Goal: Task Accomplishment & Management: Manage account settings

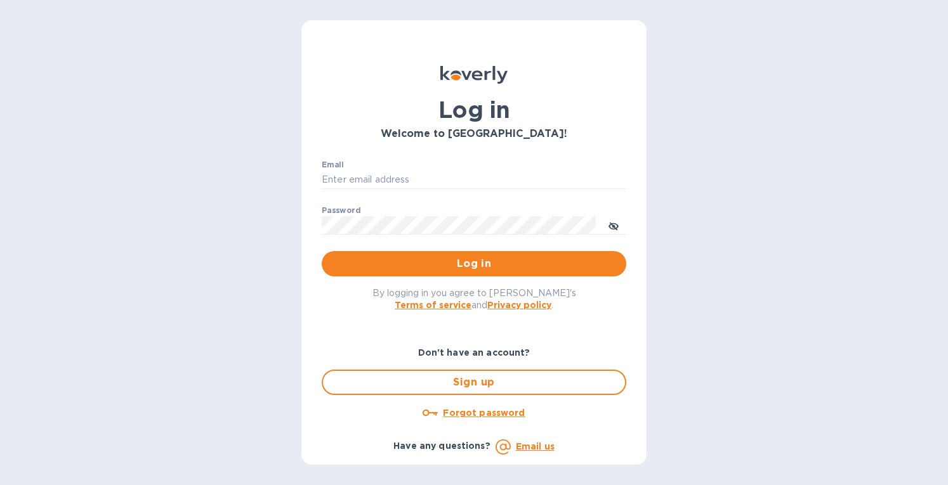
type input "eringrace@selectsellars.com"
click at [424, 184] on input "eringrace@selectsellars.com" at bounding box center [474, 180] width 305 height 19
click at [565, 140] on div "Welcome to Koverly!" at bounding box center [474, 134] width 310 height 17
click at [482, 260] on span "Log in" at bounding box center [474, 263] width 284 height 15
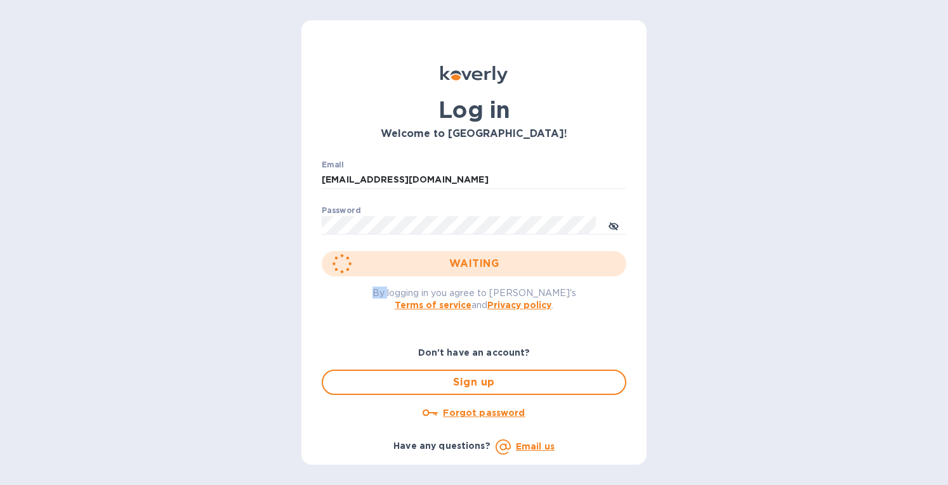
click at [482, 260] on div "WAITING" at bounding box center [474, 263] width 305 height 25
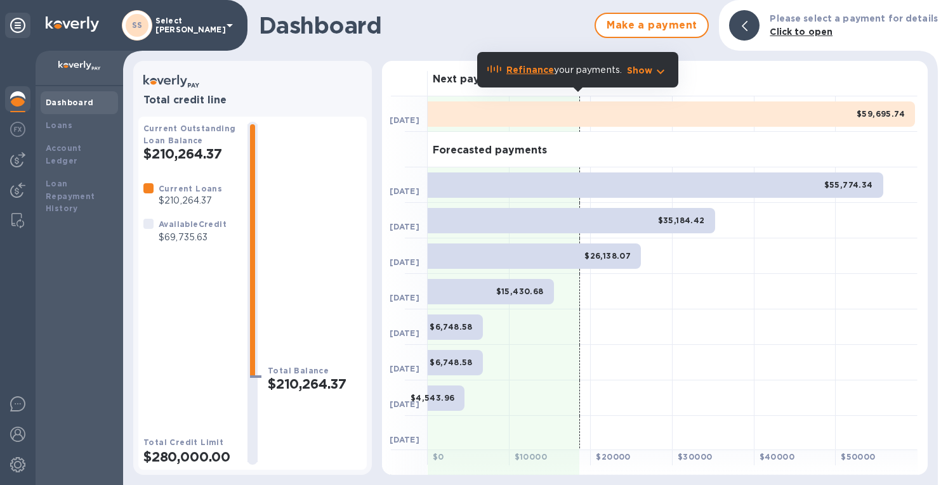
click at [21, 157] on img at bounding box center [17, 159] width 15 height 15
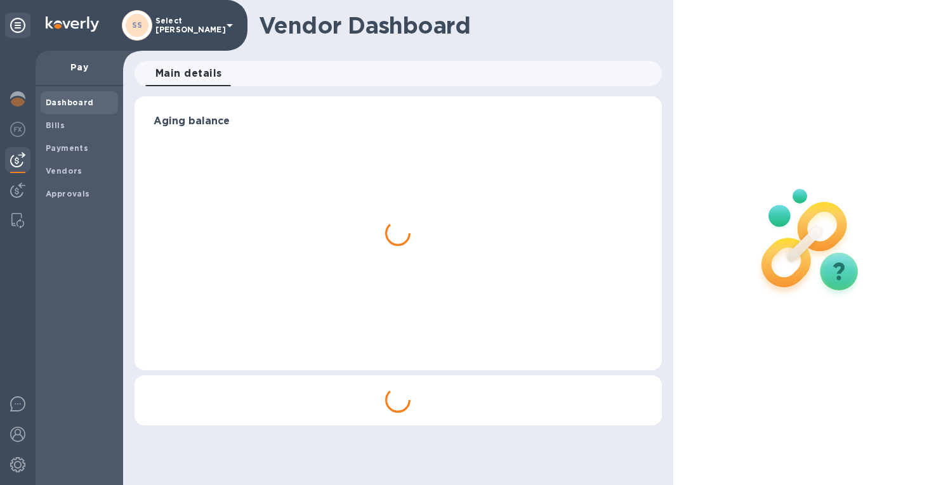
drag, startPoint x: 51, startPoint y: 129, endPoint x: 91, endPoint y: 128, distance: 40.6
click at [52, 128] on b "Bills" at bounding box center [55, 126] width 19 height 10
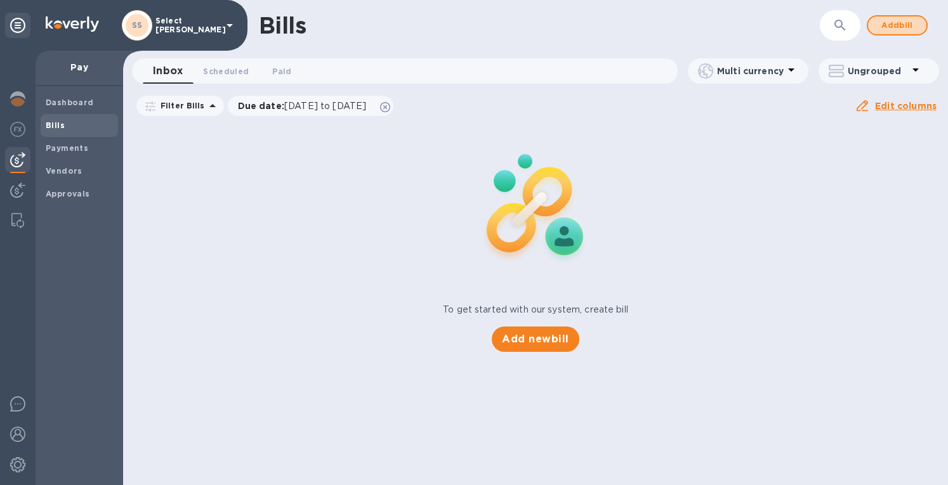
click at [879, 23] on div "Bills ​ Add bill" at bounding box center [535, 25] width 825 height 51
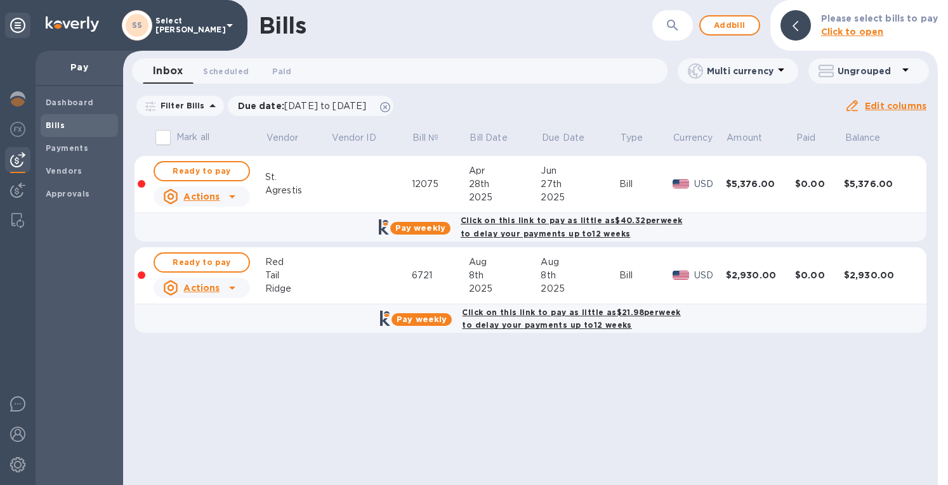
click at [731, 25] on span "Add bill" at bounding box center [730, 25] width 38 height 15
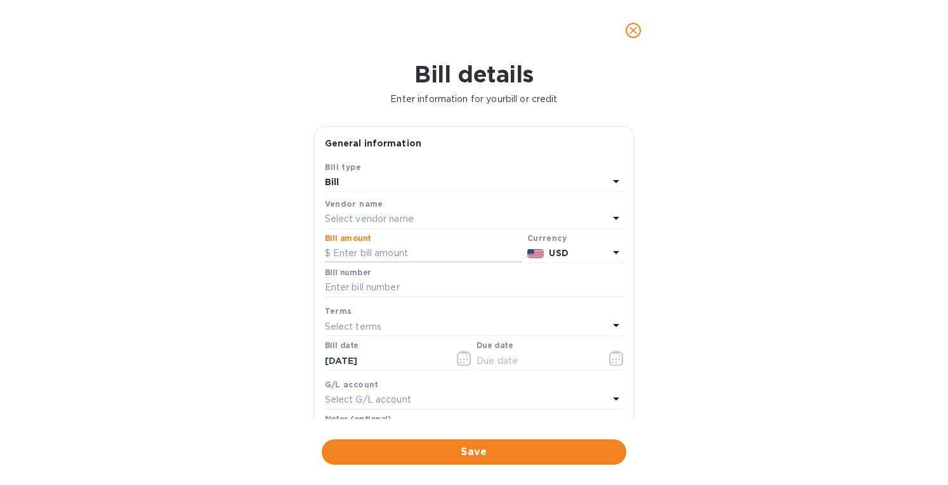
click at [345, 253] on input "text" at bounding box center [423, 253] width 197 height 19
paste input "31,149.80"
type input "31,149.80"
click at [355, 215] on p "Select vendor name" at bounding box center [369, 219] width 89 height 13
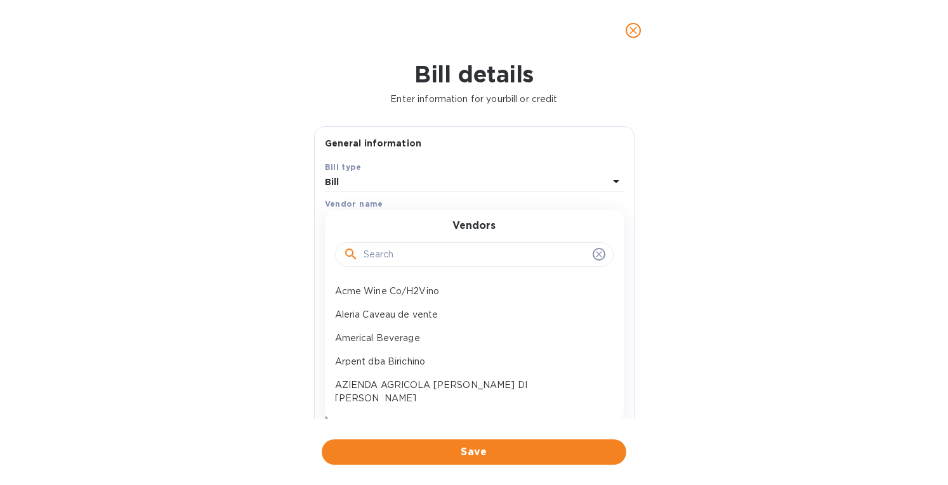
click at [383, 254] on input "text" at bounding box center [476, 255] width 224 height 19
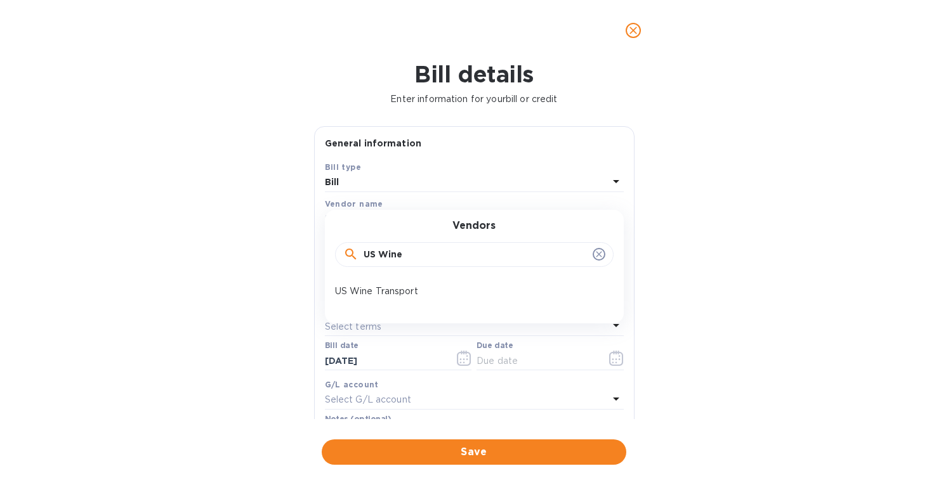
type input "US Wine"
click at [389, 292] on p "US Wine Transport" at bounding box center [469, 291] width 268 height 13
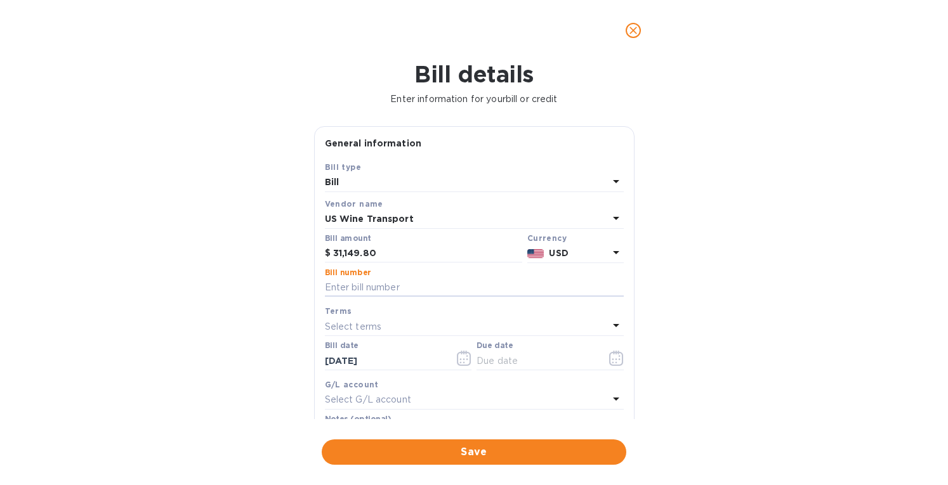
click at [355, 288] on input "text" at bounding box center [474, 288] width 299 height 19
paste input "120414 M33470-INTL M33468-INTL 120554 M33449 120707 M33539 M33540-INTL M33636 1…"
drag, startPoint x: 578, startPoint y: 289, endPoint x: 359, endPoint y: 282, distance: 219.0
click at [359, 282] on input "120414 M33470-INTL M33468-INTL 120554 M33449 120707 M33539 M33540-INTL M33636 1…" at bounding box center [474, 288] width 299 height 19
drag, startPoint x: 449, startPoint y: 280, endPoint x: 300, endPoint y: 289, distance: 149.3
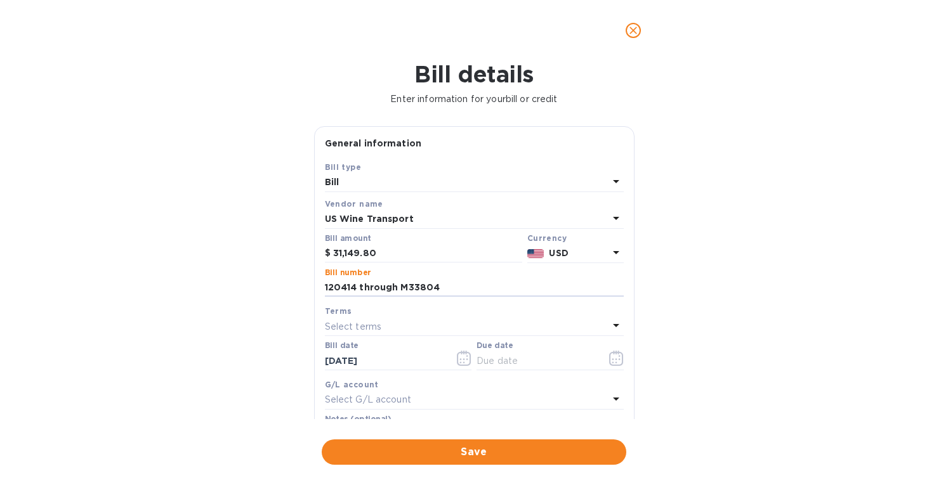
click at [300, 289] on div "Bill details Enter information for your bill or credit General information Save…" at bounding box center [474, 273] width 948 height 424
type input "120414 through M33804"
drag, startPoint x: 353, startPoint y: 360, endPoint x: 310, endPoint y: 363, distance: 43.2
click at [310, 363] on div "General information Save Bill type Bill Vendor name US Wine Transport Bill amou…" at bounding box center [474, 272] width 333 height 293
drag, startPoint x: 359, startPoint y: 364, endPoint x: 349, endPoint y: 362, distance: 10.3
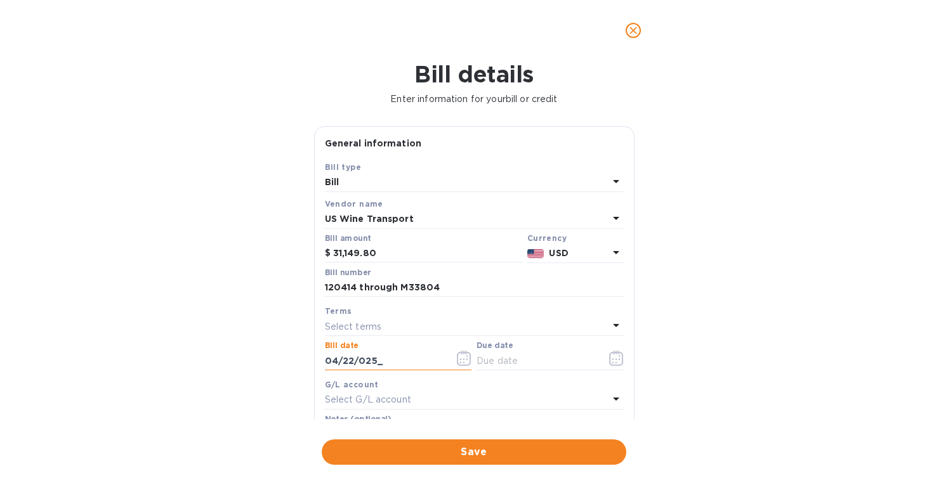
click at [349, 362] on input "04/22/025_" at bounding box center [385, 361] width 120 height 19
click at [349, 364] on input "04/22/025_" at bounding box center [385, 361] width 120 height 19
type input "[DATE]"
click at [368, 325] on p "Select terms" at bounding box center [353, 326] width 57 height 13
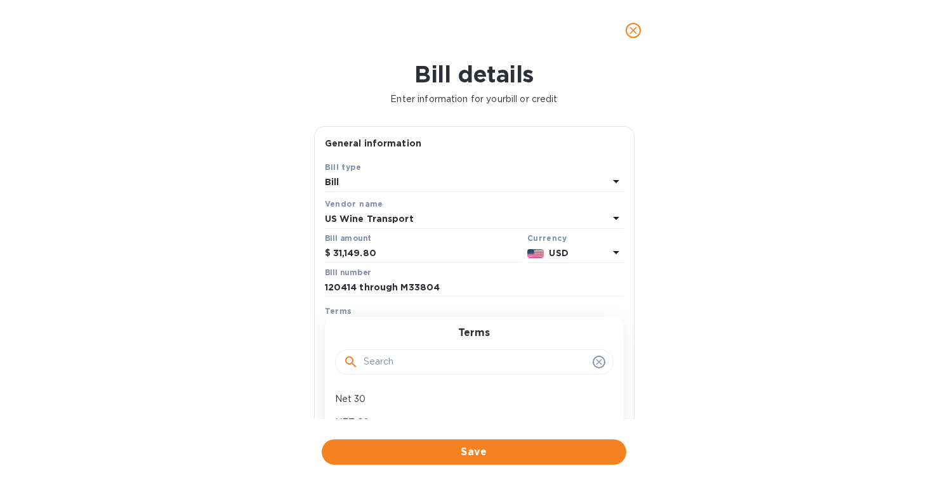
click at [366, 400] on p "Net 30" at bounding box center [469, 399] width 268 height 13
type input "[DATE]"
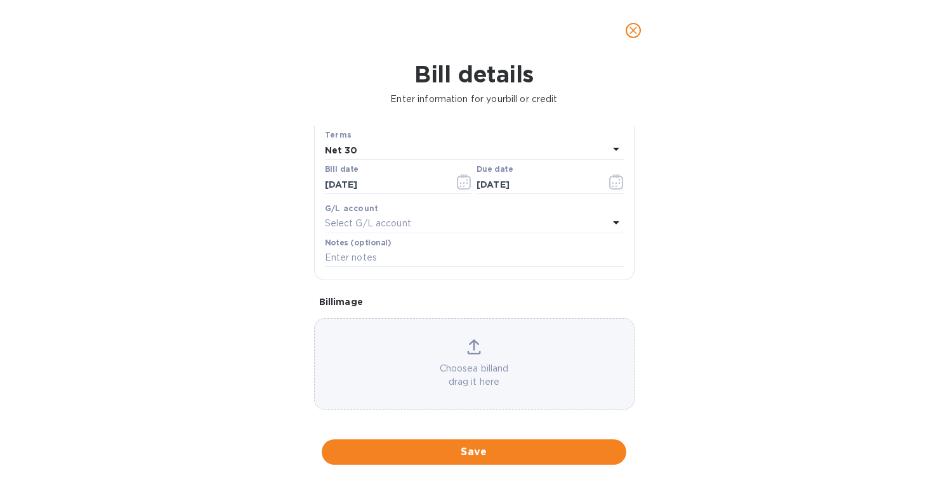
scroll to position [181, 0]
click at [470, 345] on icon at bounding box center [474, 341] width 14 height 15
click at [475, 336] on icon at bounding box center [474, 341] width 14 height 15
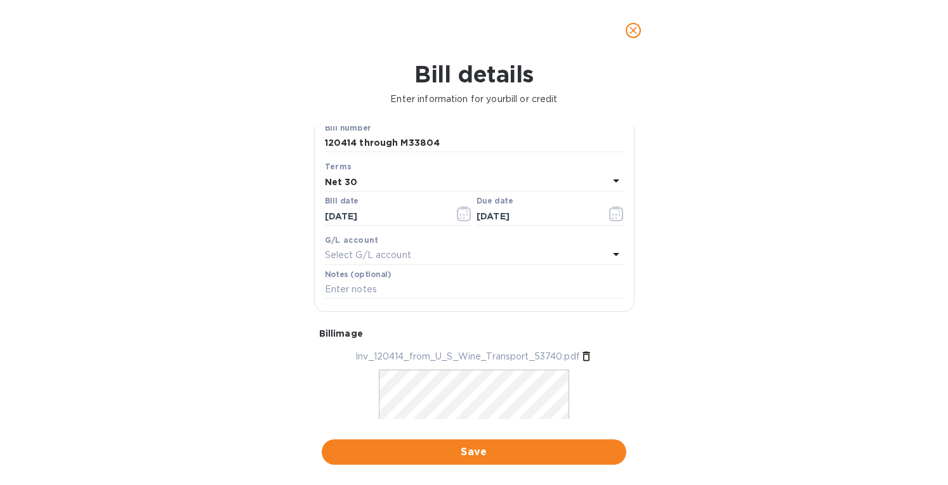
scroll to position [220, 0]
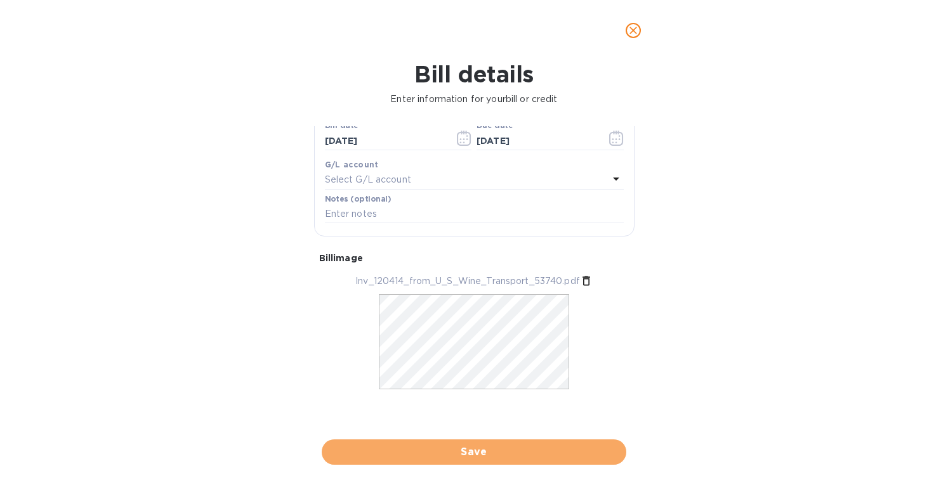
click at [475, 452] on span "Save" at bounding box center [474, 452] width 284 height 15
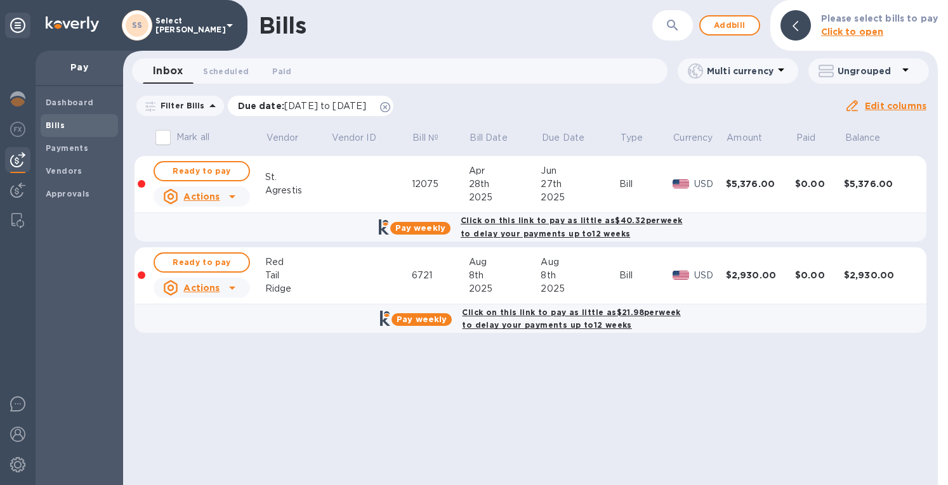
click at [390, 107] on icon at bounding box center [385, 107] width 10 height 10
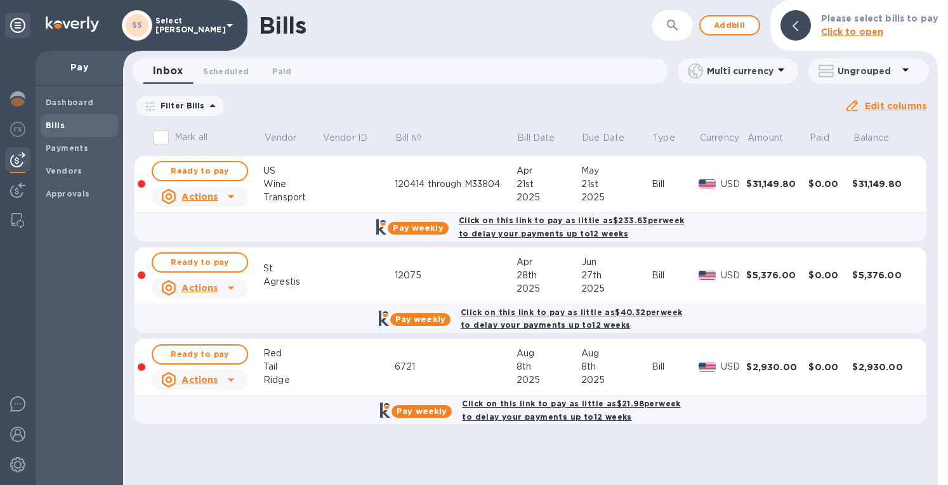
click at [19, 192] on img at bounding box center [17, 190] width 15 height 15
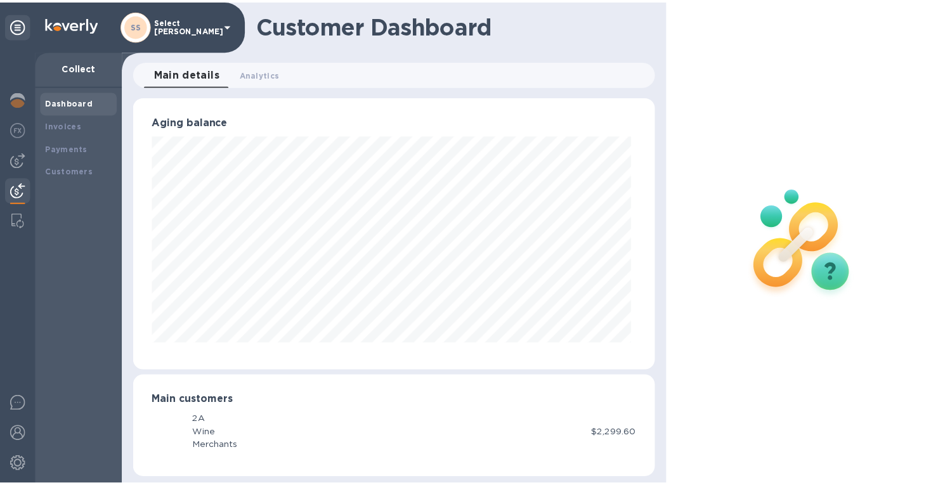
scroll to position [634208, 633960]
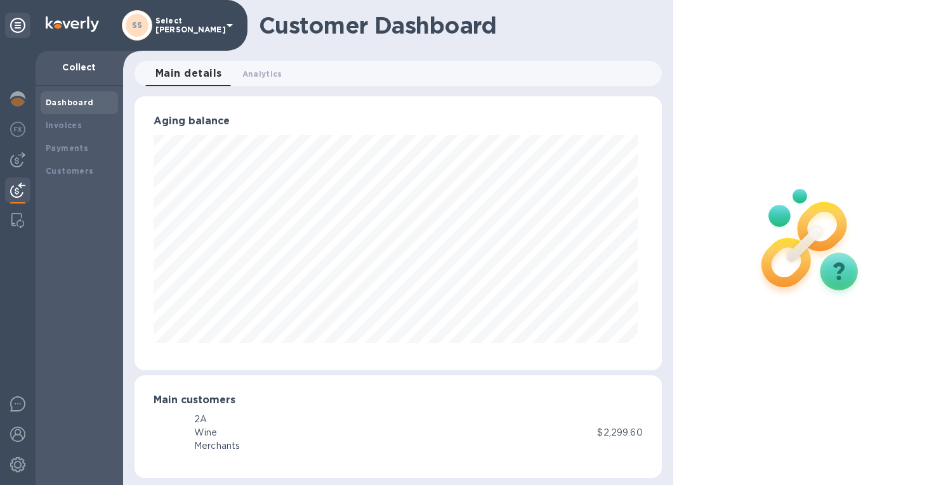
click at [65, 148] on b "Payments" at bounding box center [67, 148] width 43 height 10
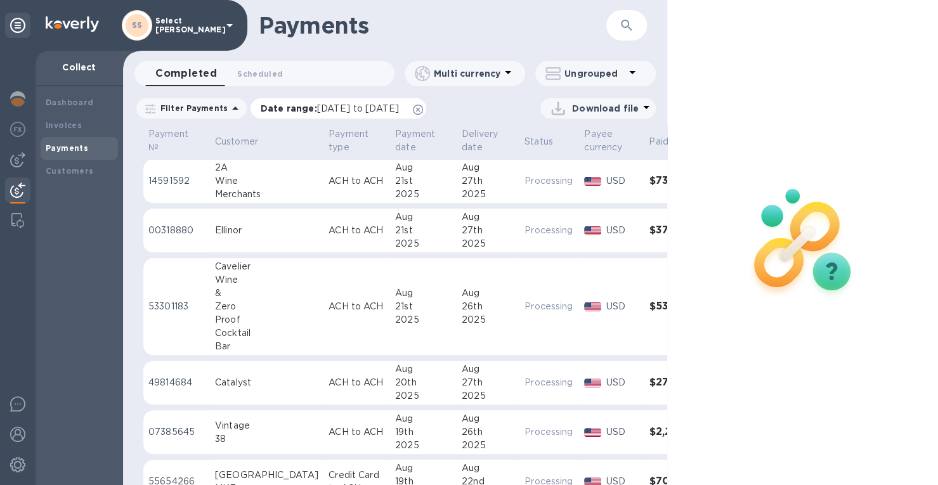
click at [330, 107] on span "[DATE] to [DATE]" at bounding box center [358, 108] width 82 height 10
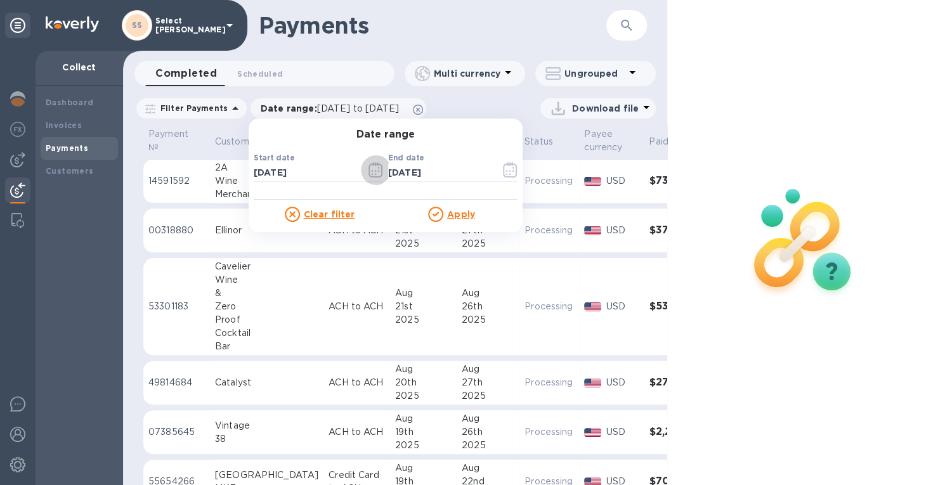
click at [372, 169] on icon "button" at bounding box center [376, 169] width 15 height 15
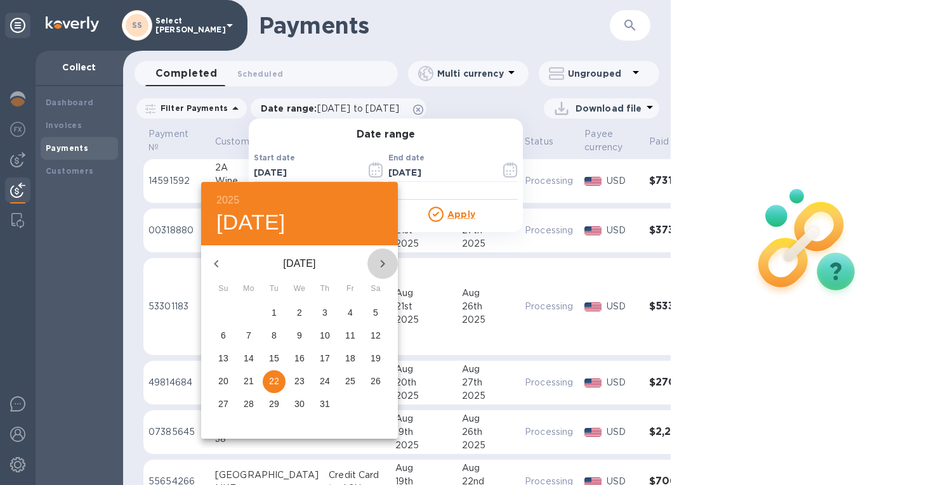
click at [384, 262] on icon "button" at bounding box center [382, 263] width 15 height 15
click at [325, 380] on p "21" at bounding box center [325, 381] width 10 height 13
type input "[DATE]"
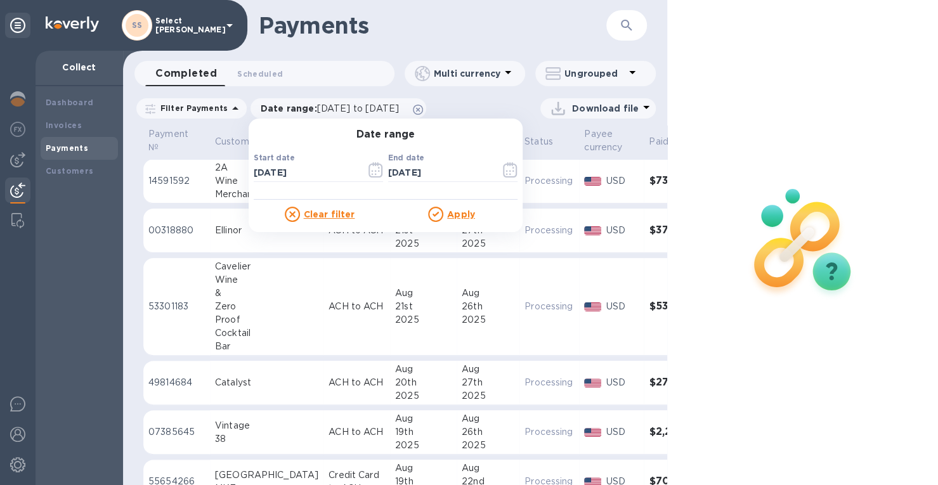
click at [442, 215] on div "Apply" at bounding box center [452, 214] width 132 height 15
click at [453, 213] on u "Apply" at bounding box center [461, 214] width 28 height 10
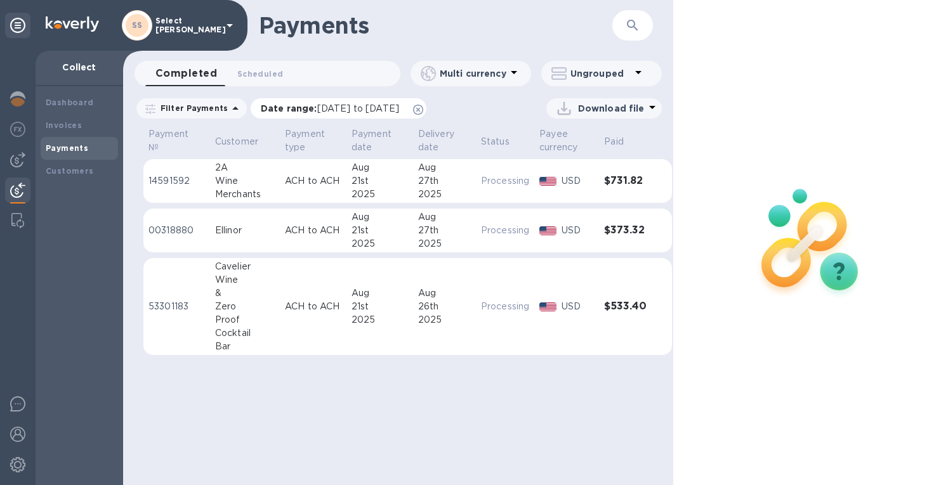
click at [334, 103] on span "[DATE] to [DATE]" at bounding box center [358, 108] width 82 height 10
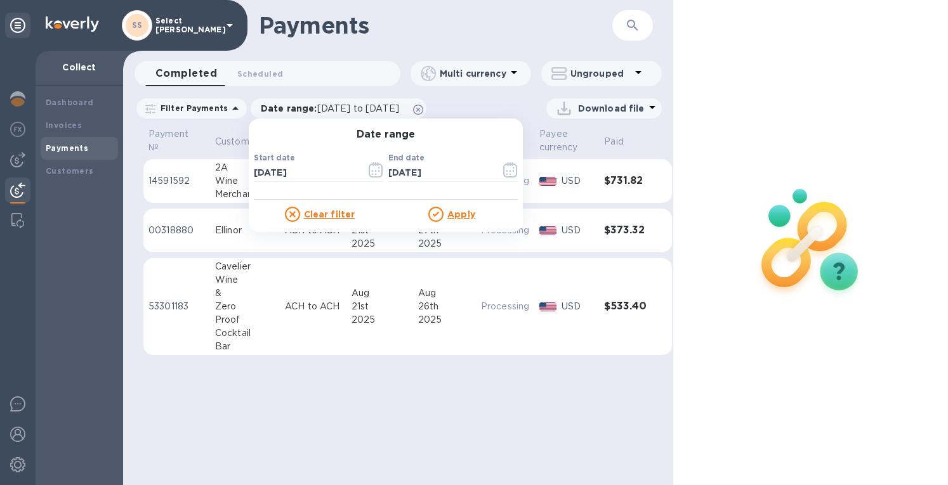
click at [369, 174] on icon "button" at bounding box center [376, 169] width 15 height 15
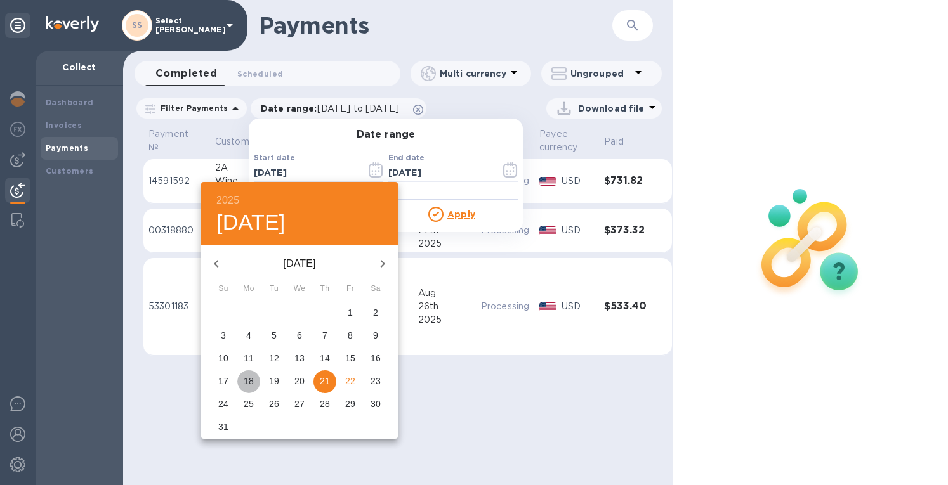
click at [249, 380] on p "18" at bounding box center [249, 381] width 10 height 13
type input "[DATE]"
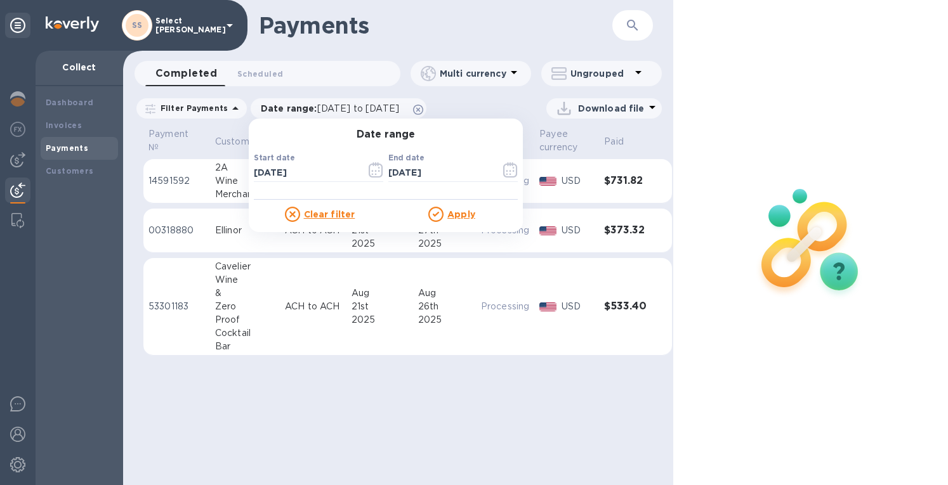
click at [452, 213] on u "Apply" at bounding box center [461, 214] width 28 height 10
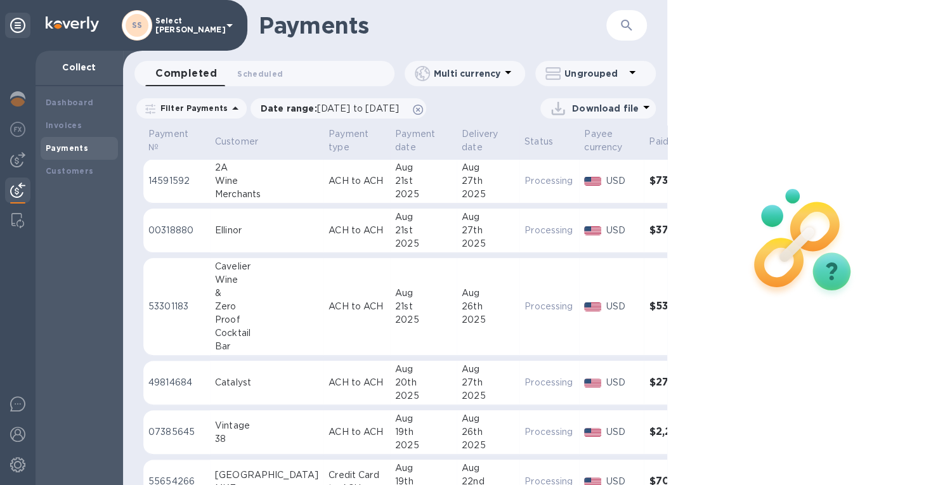
click at [628, 103] on p "Download file" at bounding box center [605, 108] width 67 height 13
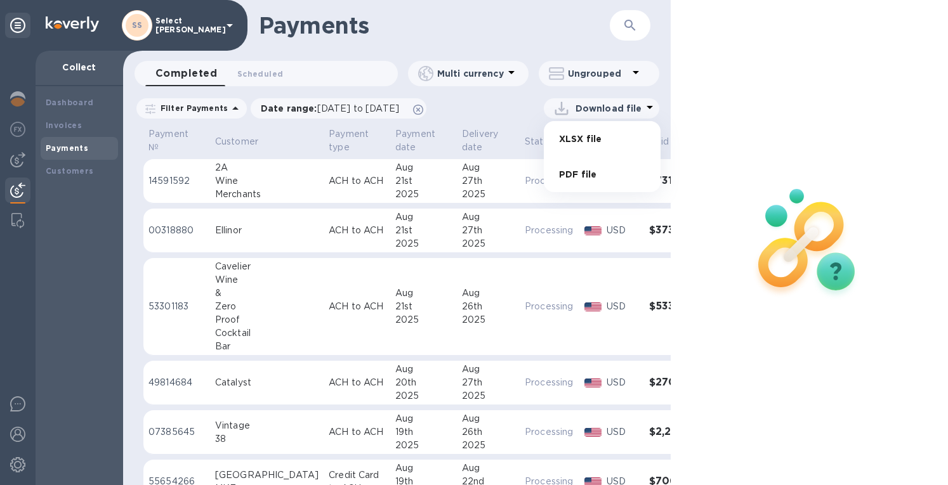
click at [570, 139] on li "XLSX file" at bounding box center [602, 139] width 86 height 36
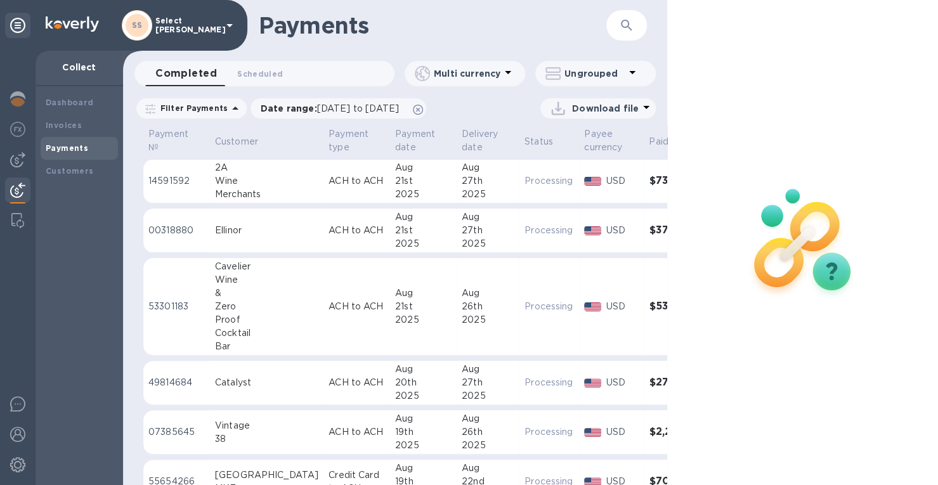
click at [65, 149] on b "Payments" at bounding box center [67, 148] width 43 height 10
click at [16, 155] on img at bounding box center [17, 159] width 15 height 15
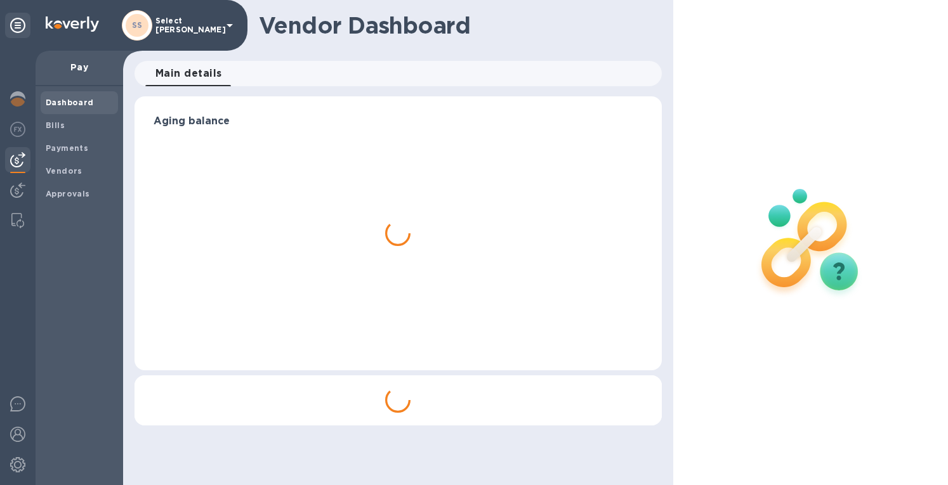
click at [64, 148] on b "Payments" at bounding box center [67, 148] width 43 height 10
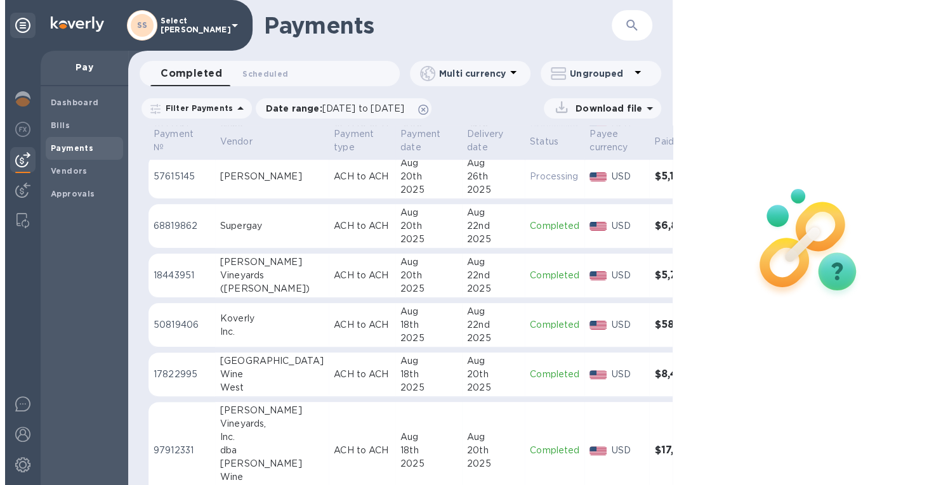
scroll to position [381, 0]
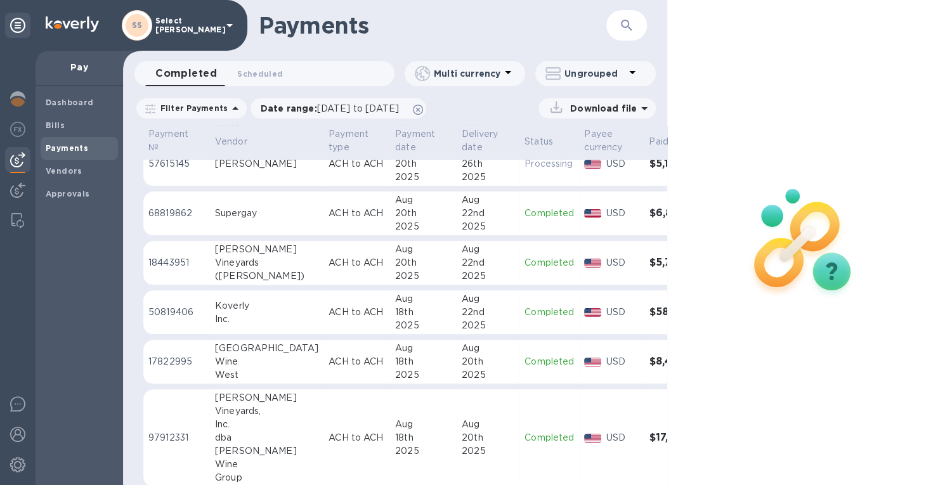
click at [462, 362] on div "20th" at bounding box center [488, 361] width 53 height 13
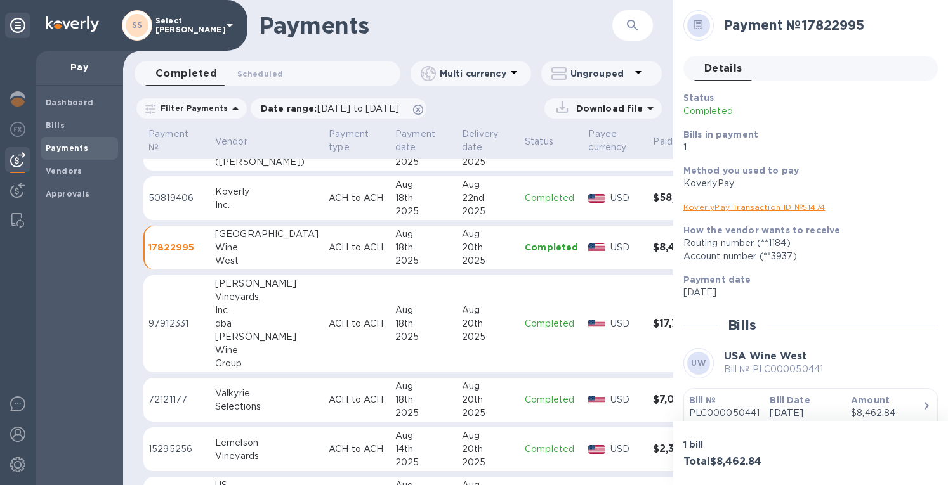
scroll to position [508, 0]
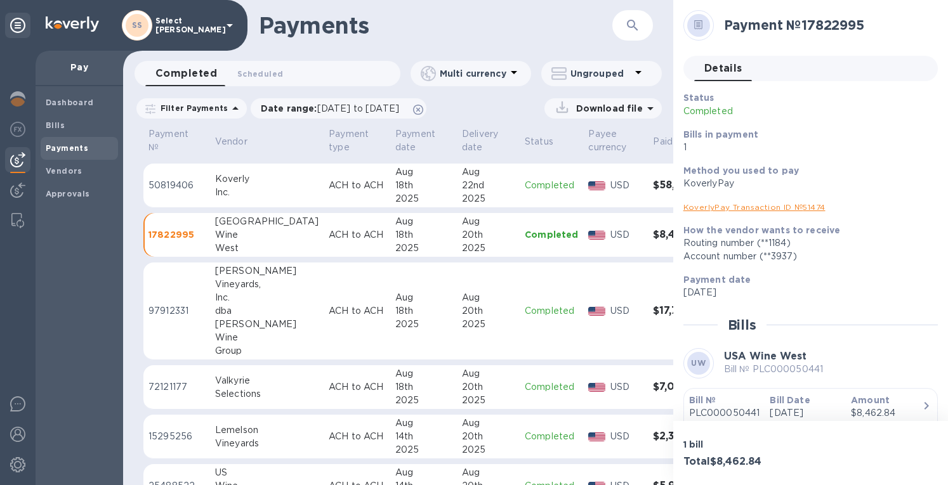
click at [343, 181] on td "ACH to ACH" at bounding box center [357, 186] width 67 height 44
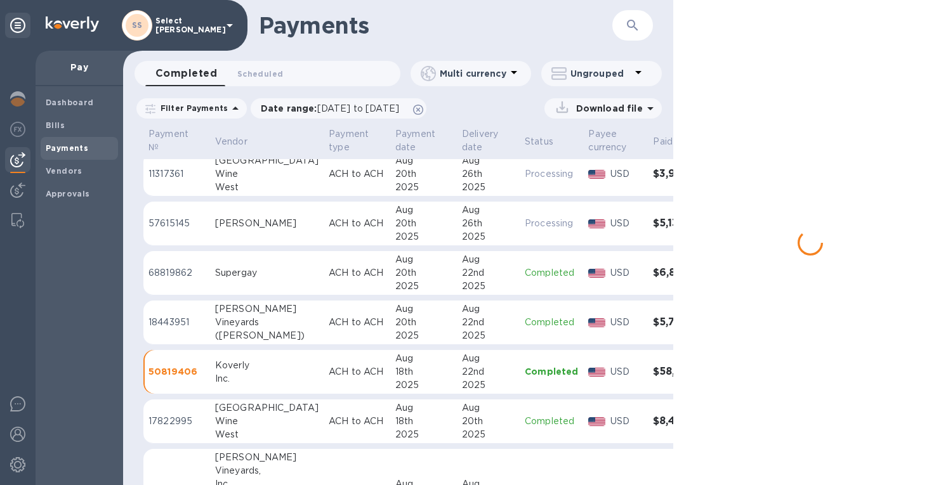
scroll to position [127, 0]
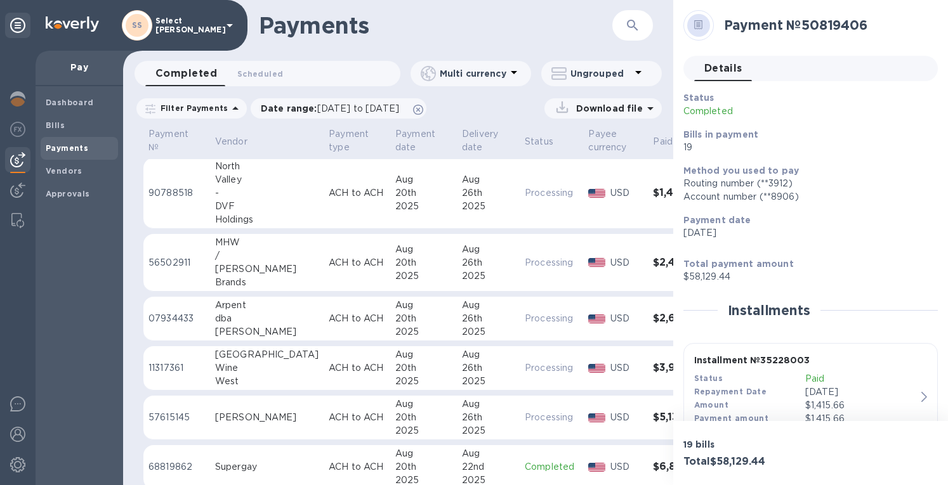
click at [395, 319] on div "20th" at bounding box center [423, 318] width 56 height 13
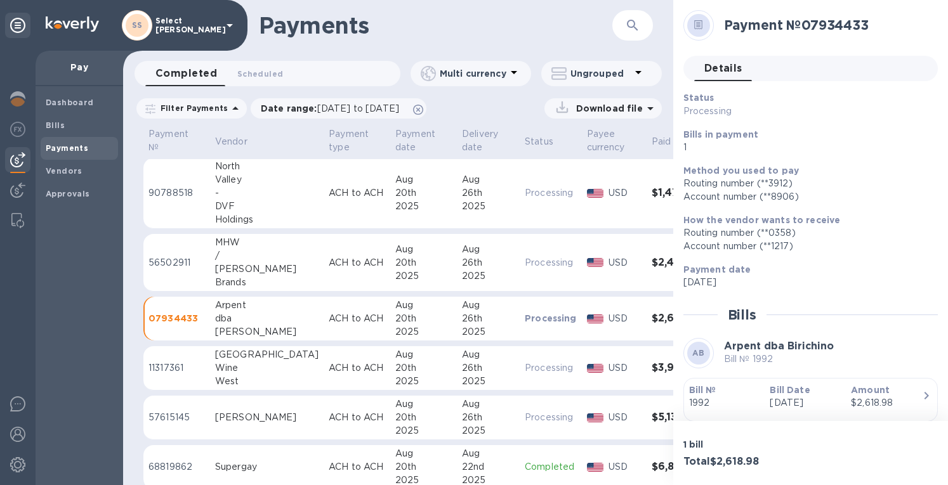
click at [584, 362] on div at bounding box center [595, 369] width 22 height 14
click at [525, 416] on p "Processing" at bounding box center [551, 417] width 52 height 13
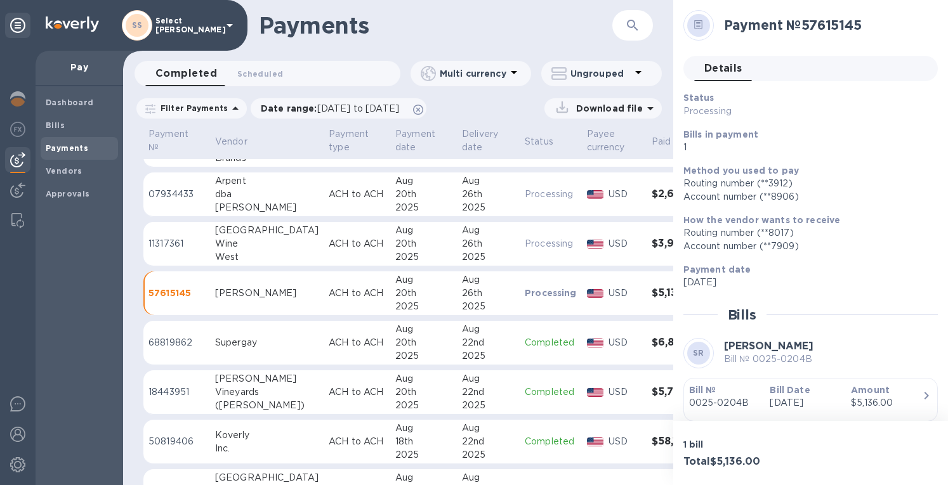
scroll to position [254, 0]
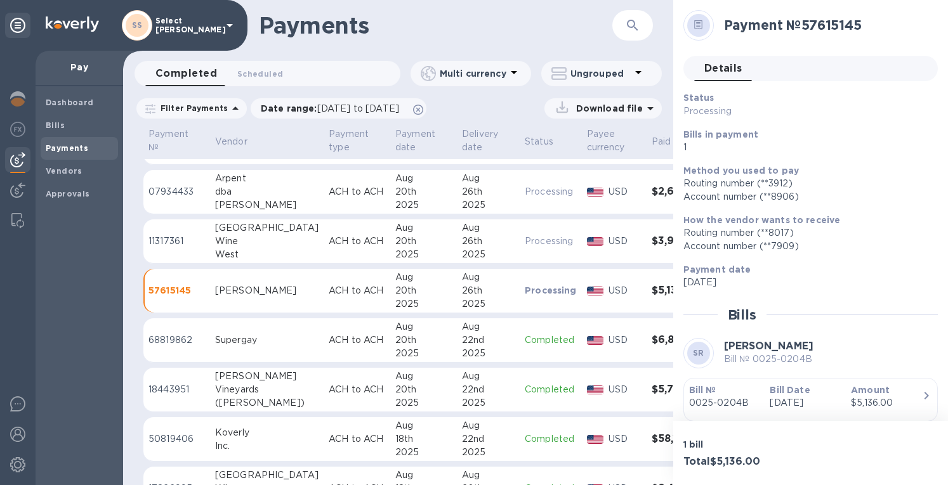
click at [329, 341] on p "ACH to ACH" at bounding box center [357, 340] width 56 height 13
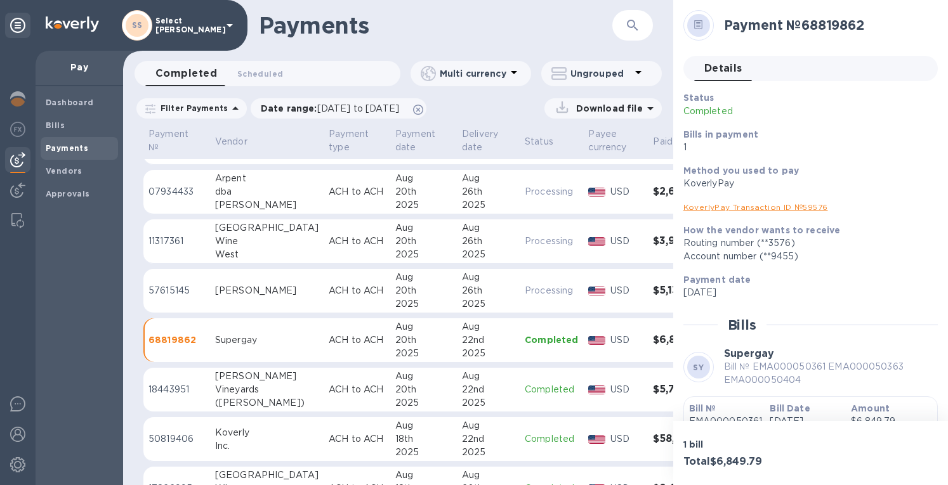
click at [333, 239] on p "ACH to ACH" at bounding box center [357, 241] width 56 height 13
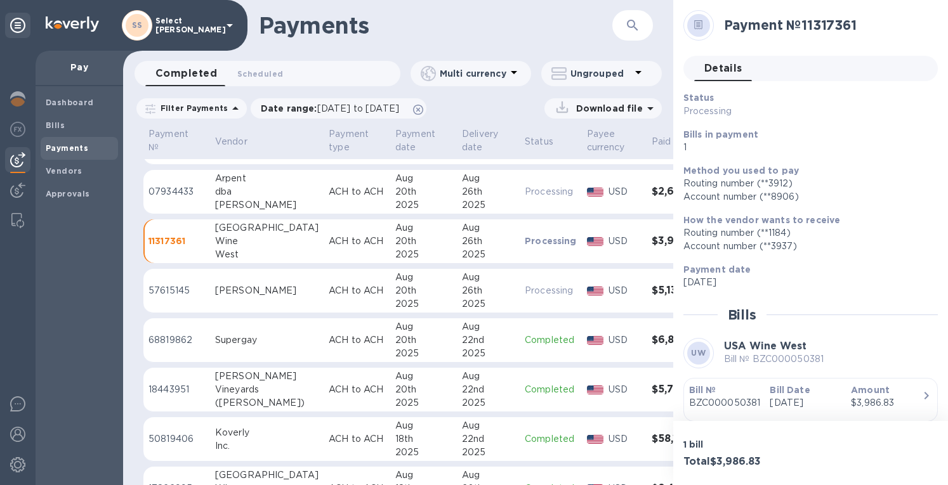
drag, startPoint x: 292, startPoint y: 191, endPoint x: 496, endPoint y: 169, distance: 204.8
click at [329, 190] on p "ACH to ACH" at bounding box center [357, 191] width 56 height 13
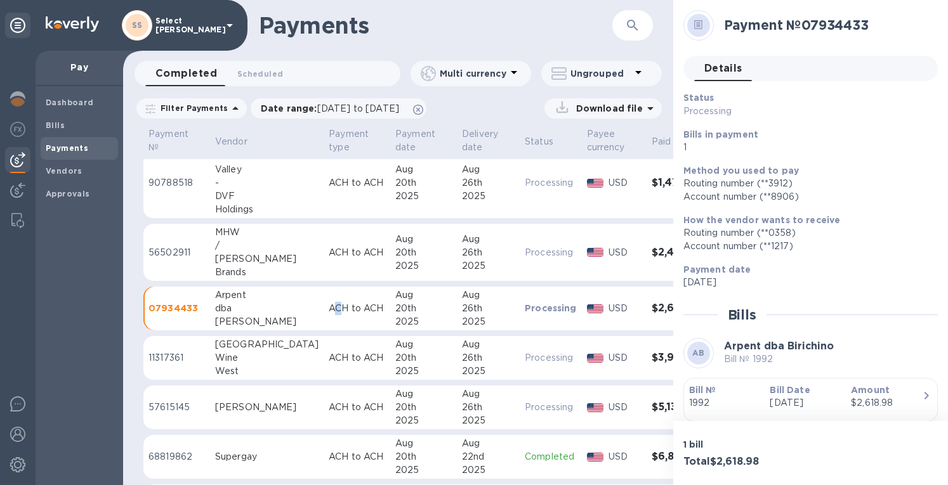
scroll to position [127, 0]
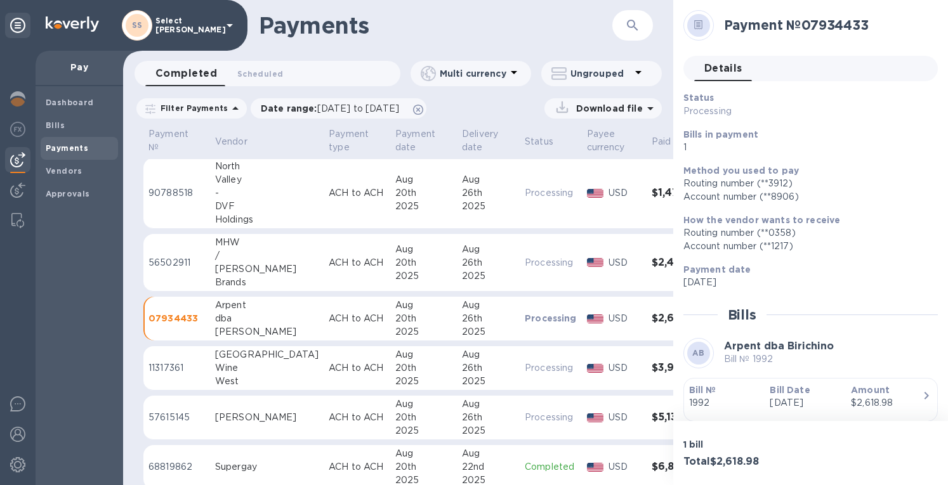
click at [467, 270] on div "2025" at bounding box center [488, 276] width 53 height 13
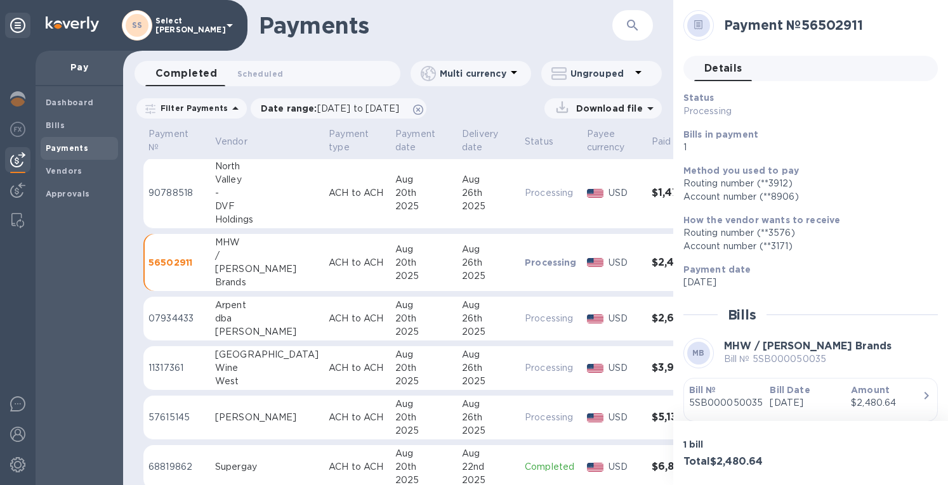
click at [525, 199] on p "Processing" at bounding box center [551, 193] width 52 height 13
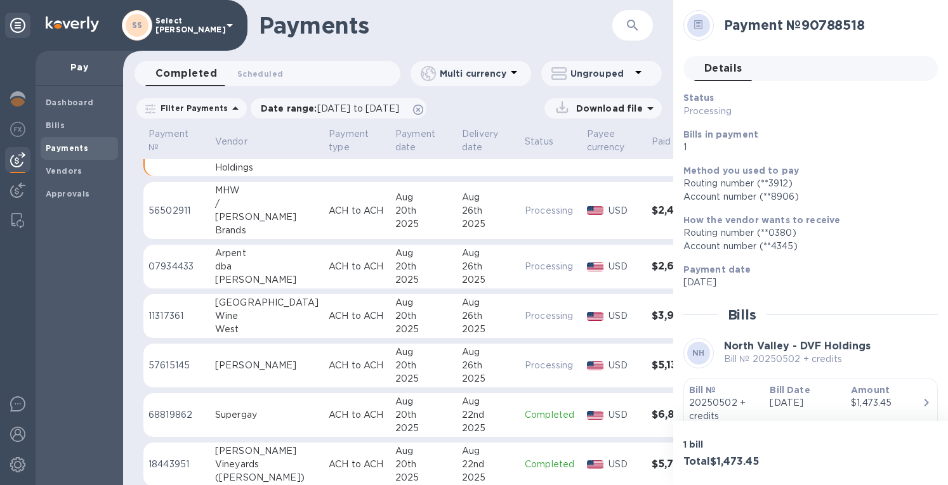
scroll to position [254, 0]
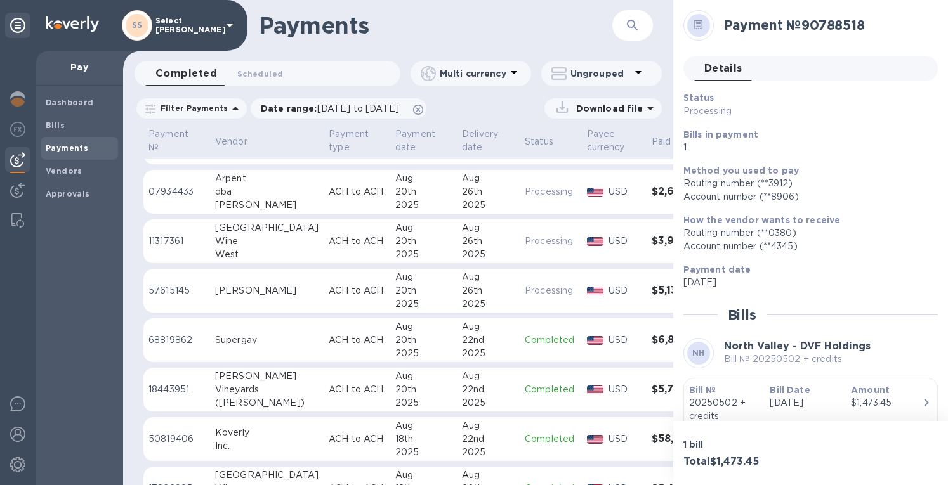
click at [525, 386] on p "Completed" at bounding box center [551, 389] width 52 height 13
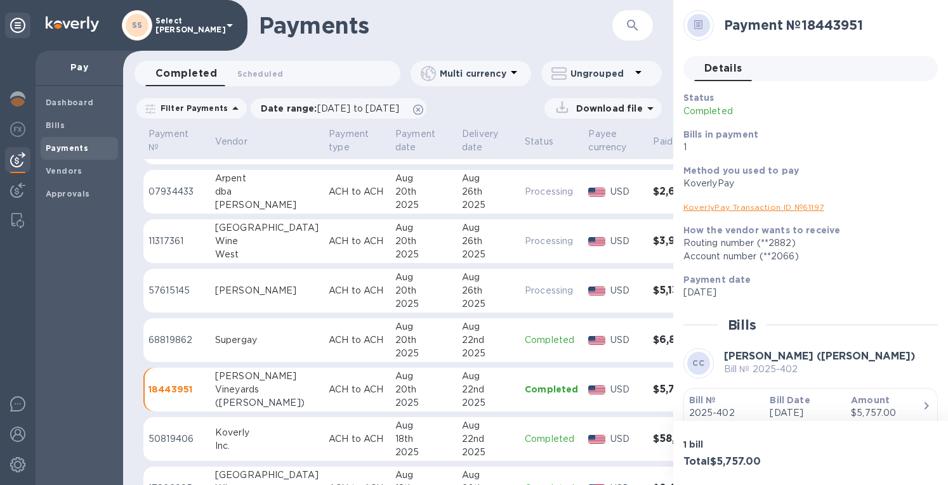
click at [22, 93] on img at bounding box center [17, 98] width 15 height 15
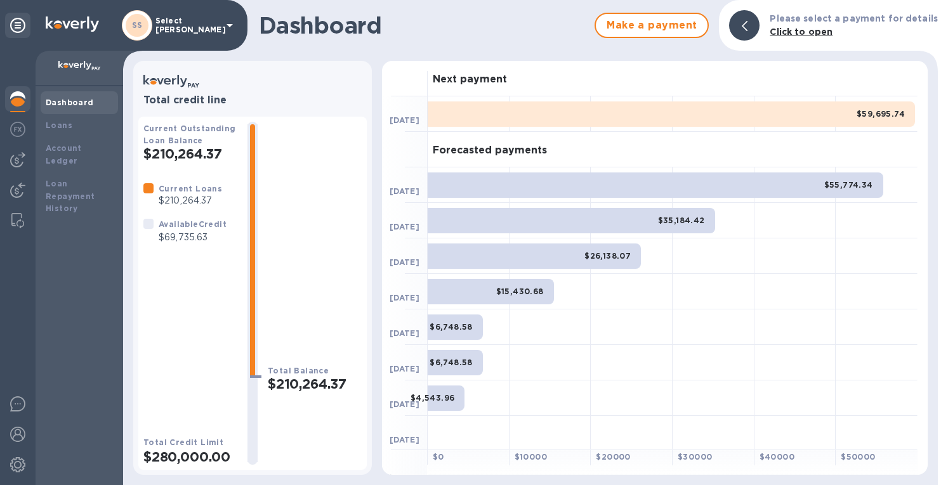
click at [58, 126] on b "Loans" at bounding box center [59, 126] width 27 height 10
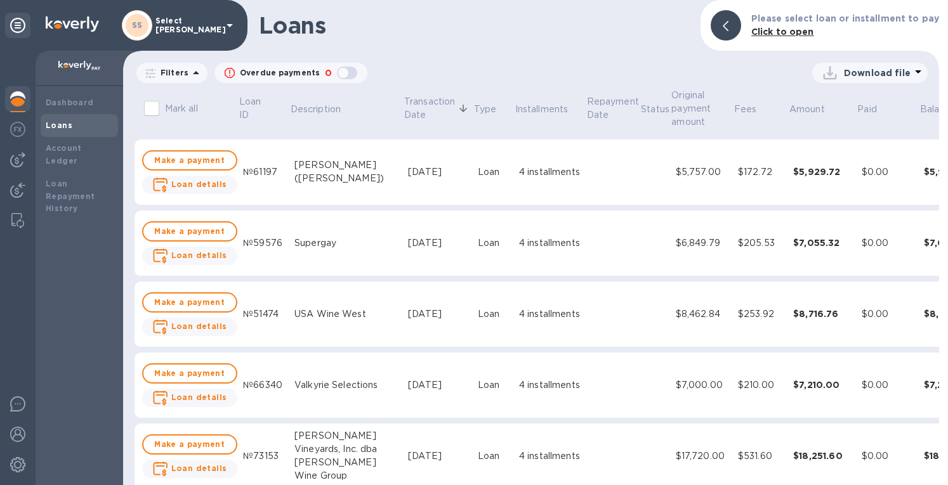
scroll to position [127, 0]
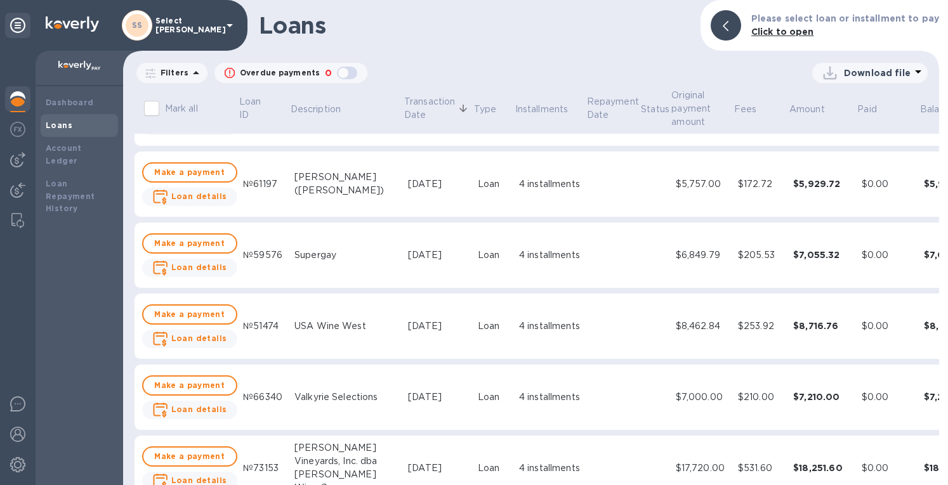
click at [676, 185] on div "$5,757.00" at bounding box center [702, 184] width 52 height 13
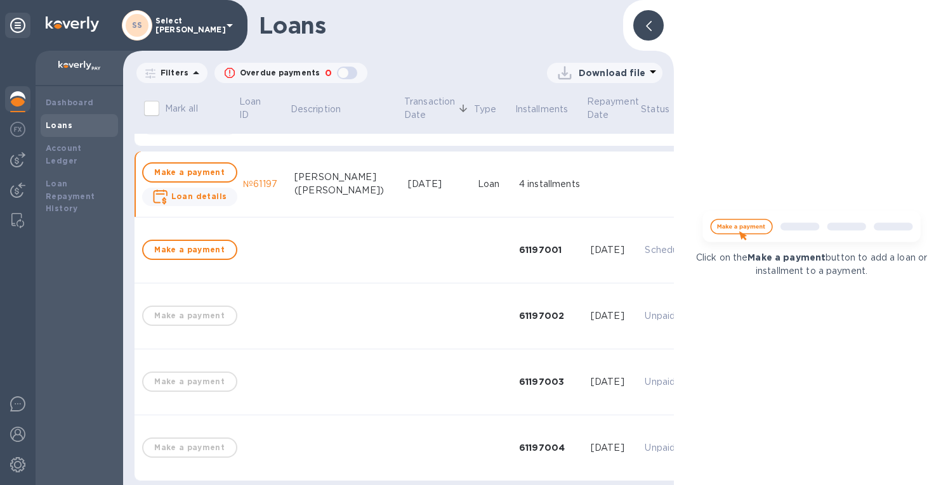
click at [652, 35] on div at bounding box center [648, 25] width 30 height 30
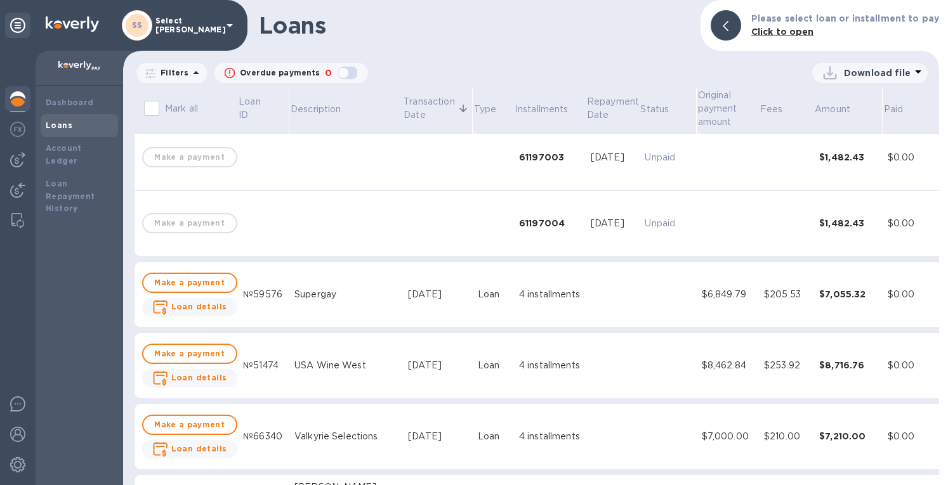
scroll to position [381, 0]
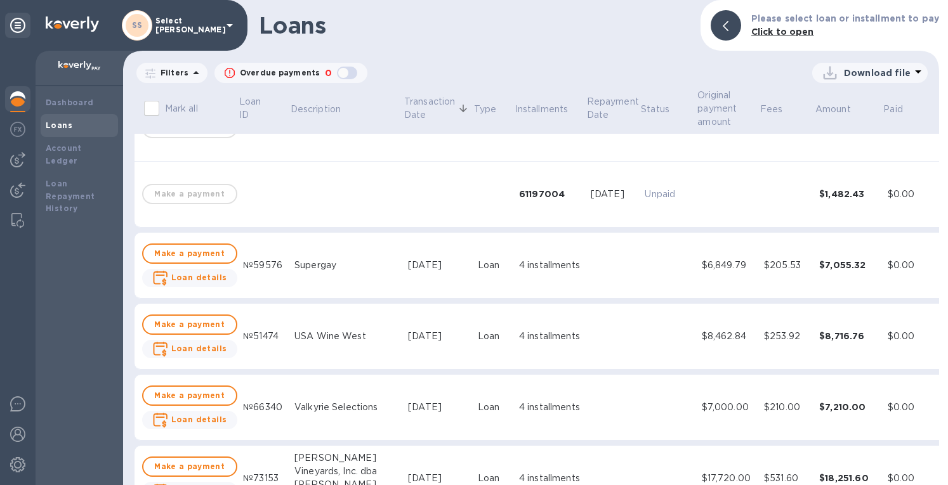
click at [764, 264] on div "$205.53" at bounding box center [786, 265] width 45 height 13
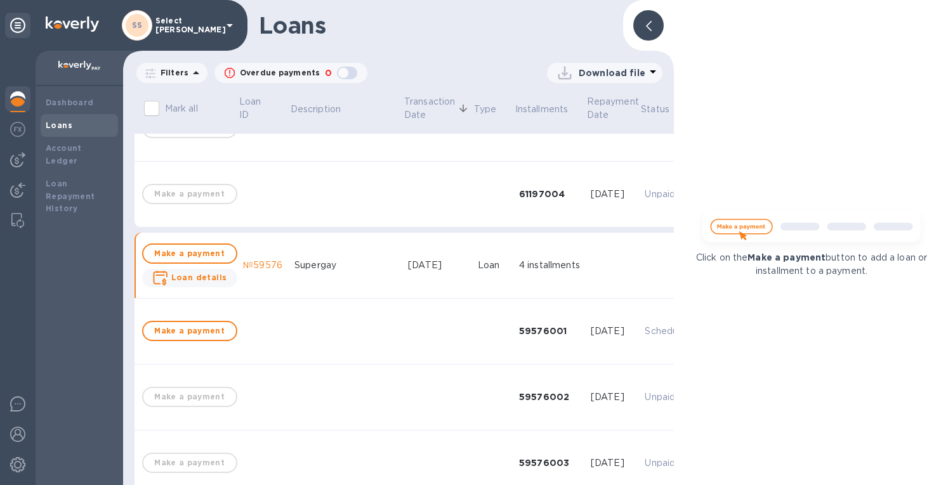
click at [5, 94] on div at bounding box center [17, 100] width 25 height 28
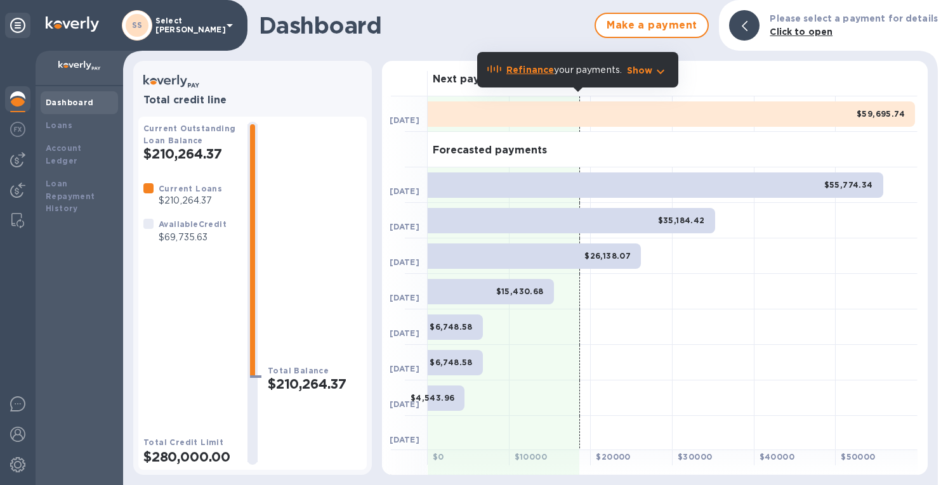
click at [58, 126] on b "Loans" at bounding box center [59, 126] width 27 height 10
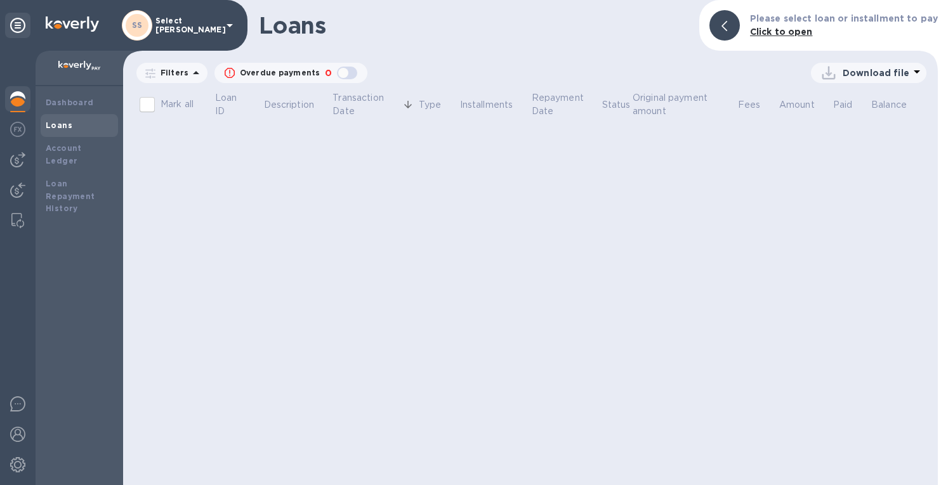
click at [14, 163] on img at bounding box center [17, 159] width 15 height 15
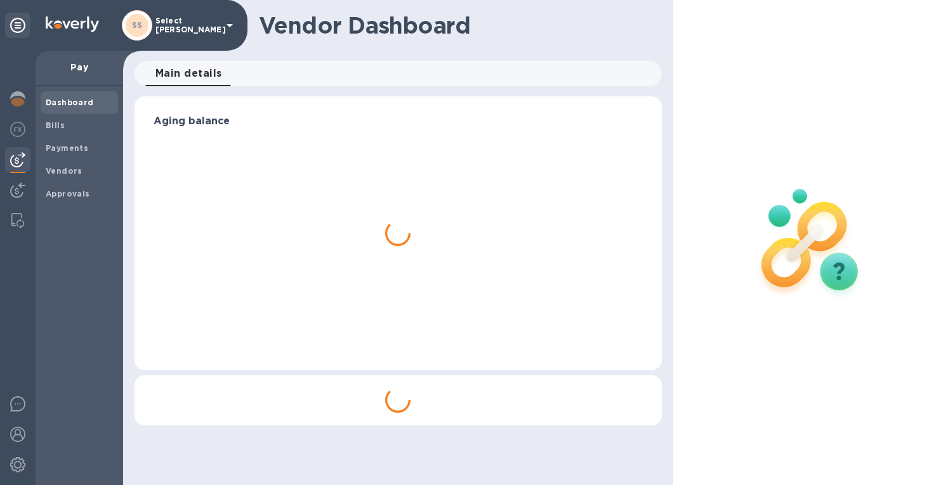
click at [65, 118] on div "Bills" at bounding box center [79, 125] width 77 height 23
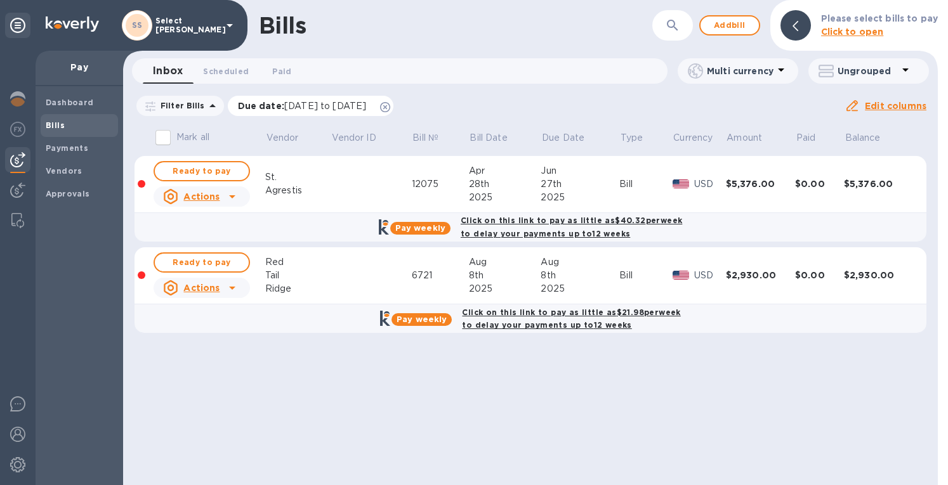
click at [390, 103] on icon at bounding box center [385, 107] width 10 height 10
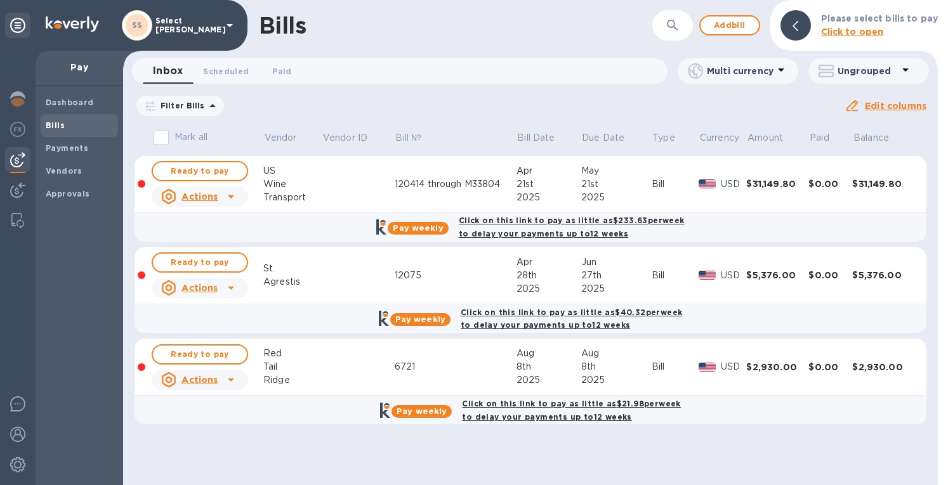
click at [206, 263] on span "Ready to pay" at bounding box center [200, 262] width 74 height 15
click at [197, 352] on span "Ready to pay" at bounding box center [200, 354] width 74 height 15
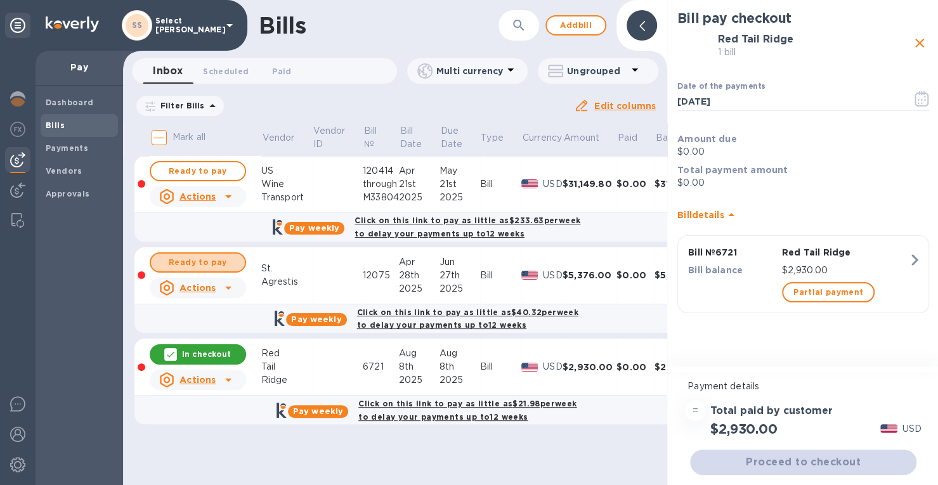
click at [181, 260] on span "Ready to pay" at bounding box center [198, 262] width 74 height 15
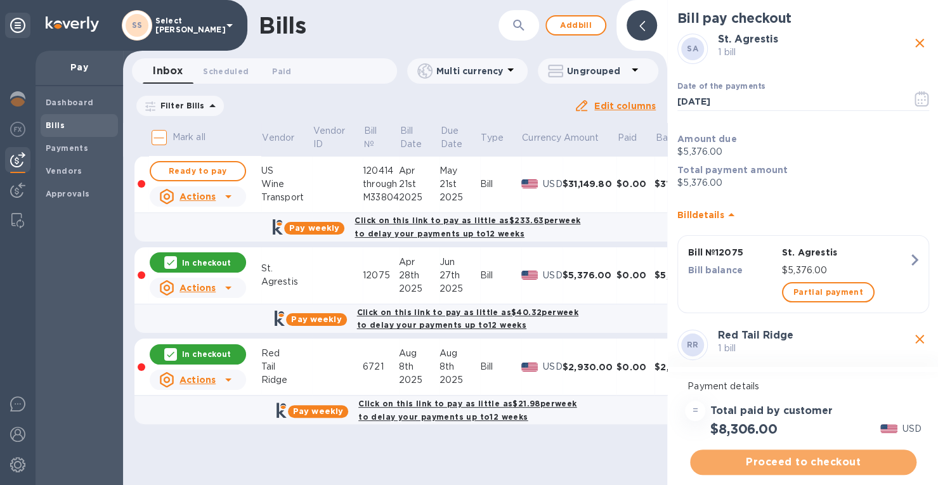
click at [766, 466] on span "Proceed to checkout" at bounding box center [803, 462] width 206 height 15
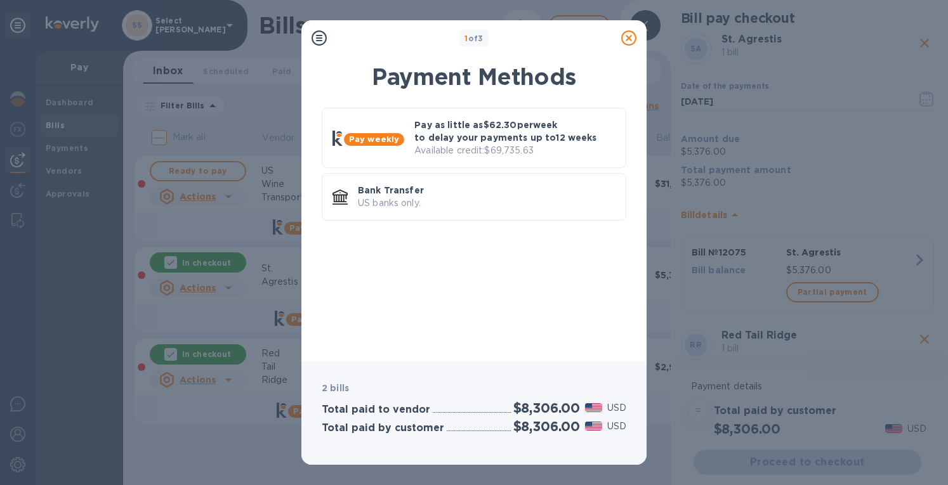
click at [496, 195] on p "Bank Transfer" at bounding box center [487, 190] width 258 height 13
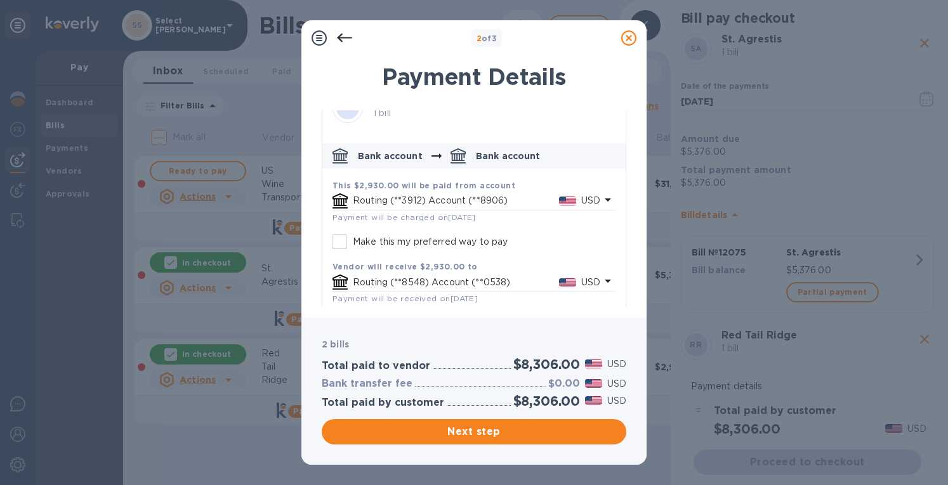
scroll to position [282, 0]
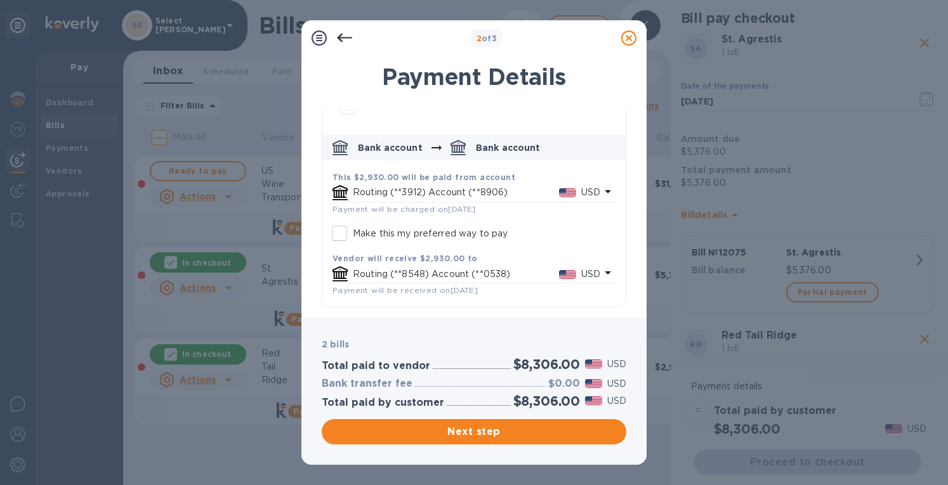
click at [445, 435] on span "Next step" at bounding box center [474, 431] width 284 height 15
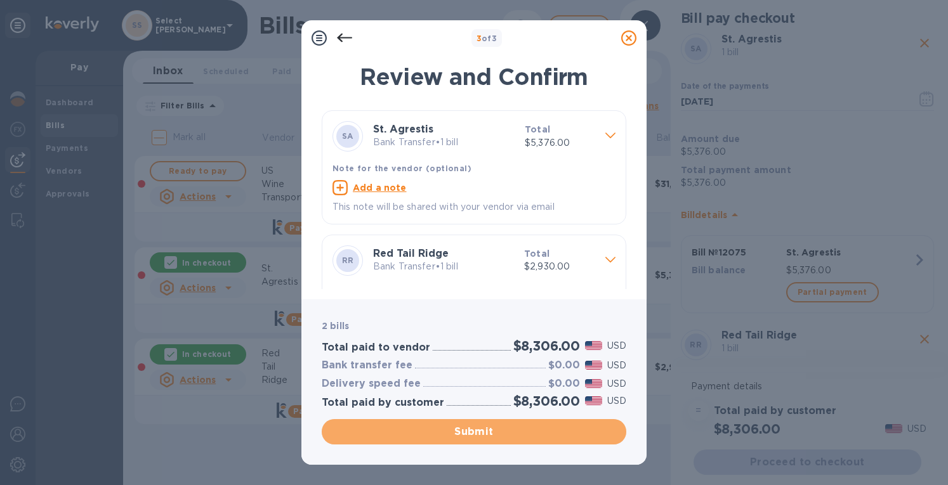
drag, startPoint x: 476, startPoint y: 432, endPoint x: 513, endPoint y: 330, distance: 108.8
click at [476, 431] on span "Submit" at bounding box center [474, 431] width 284 height 15
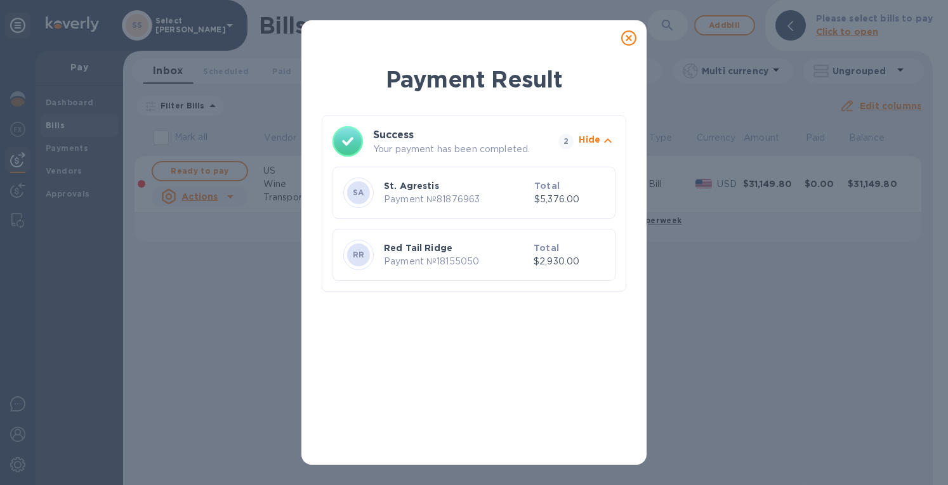
click at [629, 39] on icon at bounding box center [628, 37] width 15 height 15
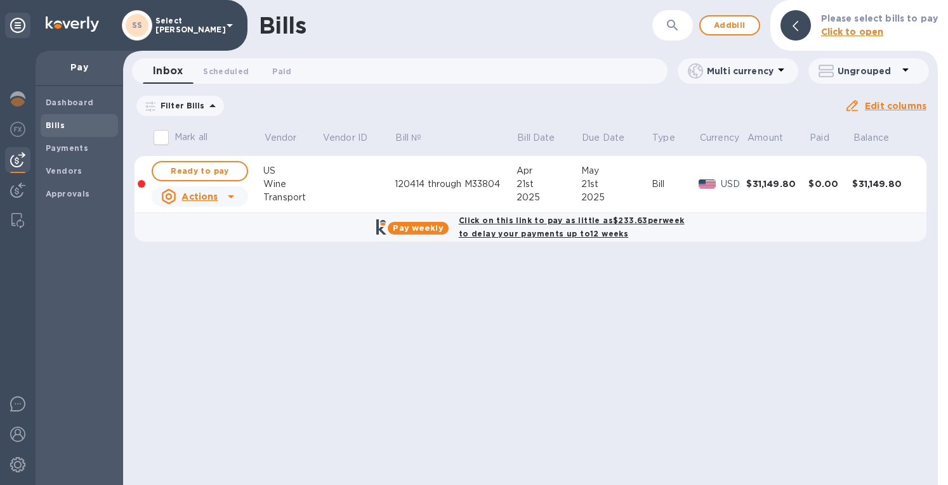
click at [57, 145] on b "Payments" at bounding box center [67, 148] width 43 height 10
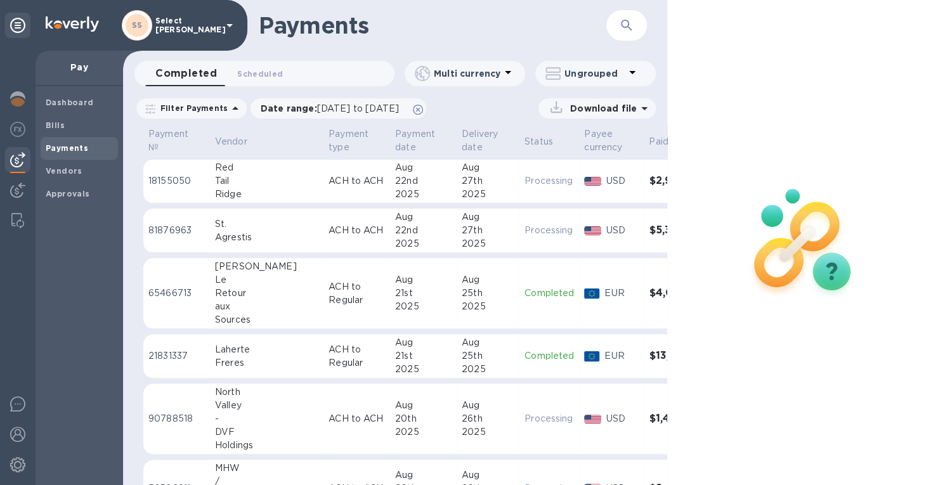
click at [20, 97] on img at bounding box center [17, 98] width 15 height 15
